Goal: Navigation & Orientation: Find specific page/section

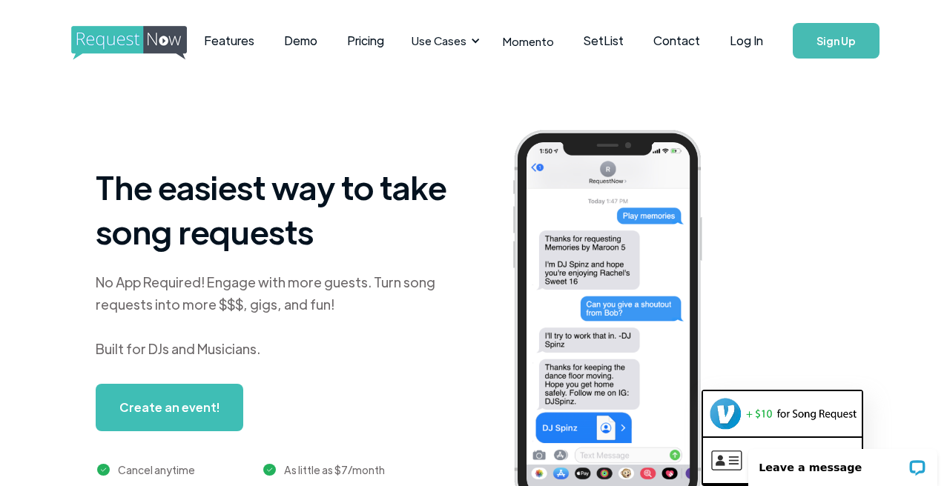
click at [831, 39] on link "Sign Up" at bounding box center [836, 41] width 87 height 36
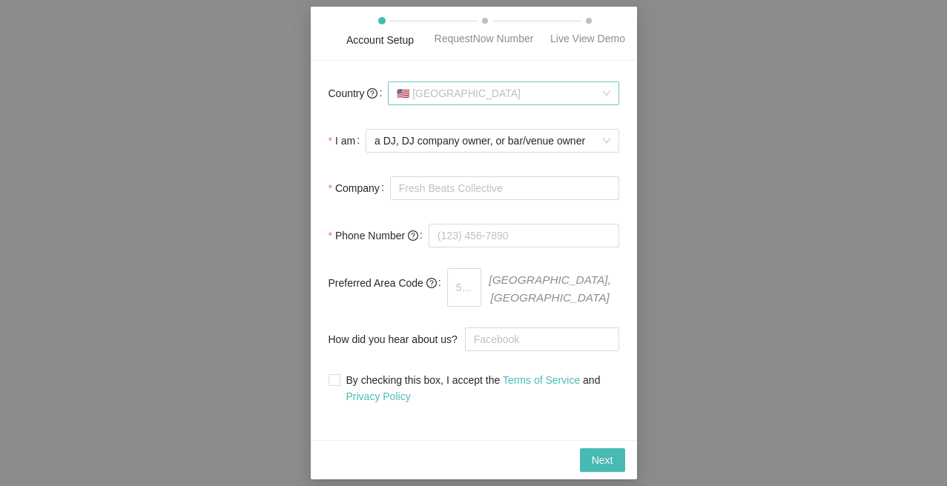
click at [607, 102] on span "🇺🇸 United States" at bounding box center [503, 93] width 213 height 22
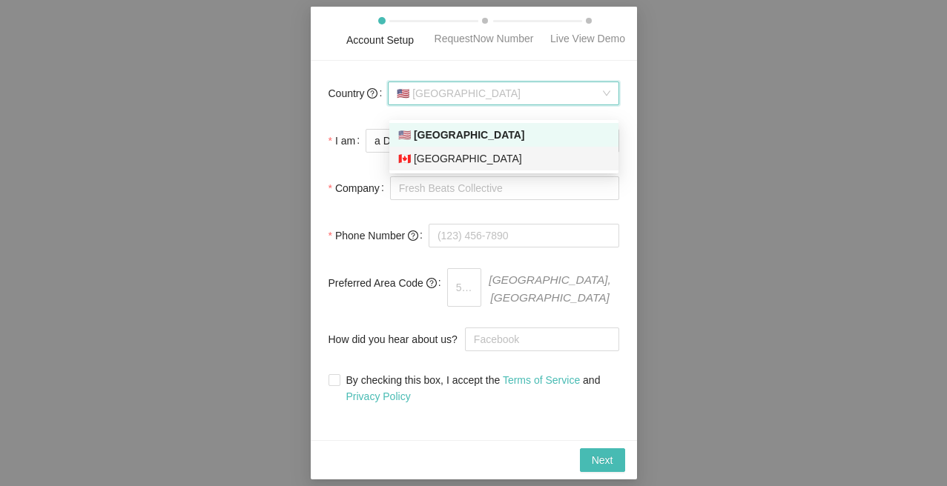
click at [246, 238] on div "Account Setup RequestNow Number Live View Demo Country 🇺🇸 United States I am a …" at bounding box center [473, 243] width 947 height 486
click at [609, 105] on span "🇺🇸 United States" at bounding box center [503, 93] width 213 height 22
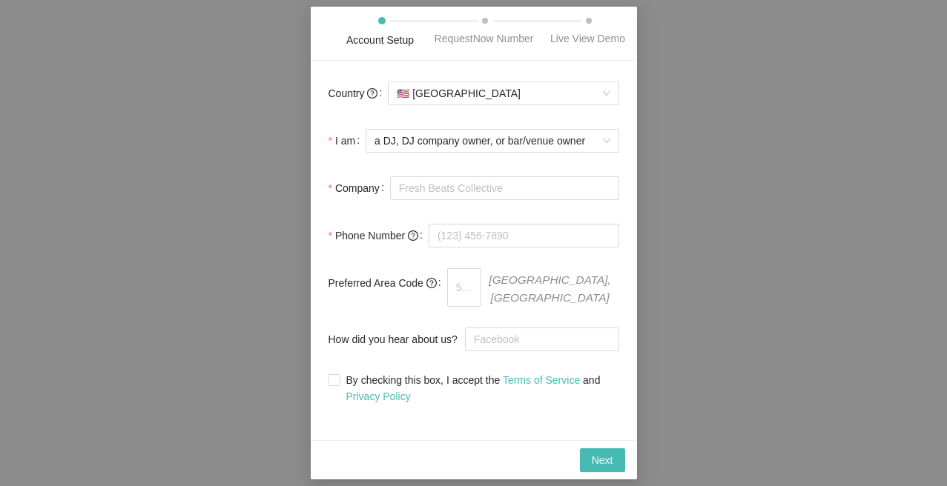
click at [722, 113] on div "Account Setup RequestNow Number Live View Demo Country 🇺🇸 United States I am a …" at bounding box center [473, 243] width 947 height 486
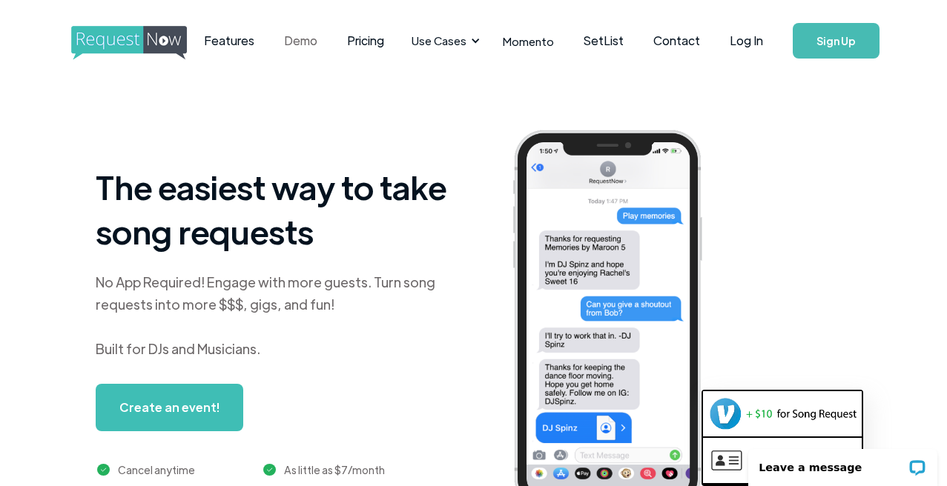
click at [314, 40] on link "Demo" at bounding box center [300, 41] width 63 height 46
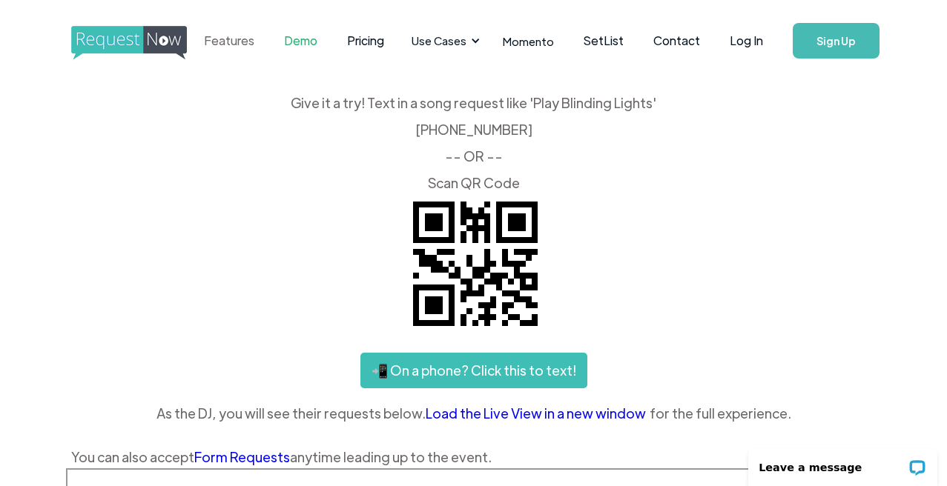
click at [242, 39] on link "Features" at bounding box center [229, 41] width 80 height 46
